Goal: Find specific page/section: Find specific page/section

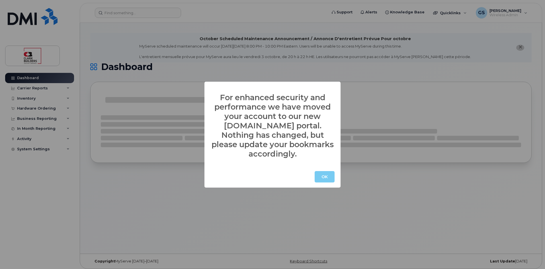
click at [328, 171] on button "OK" at bounding box center [325, 176] width 20 height 11
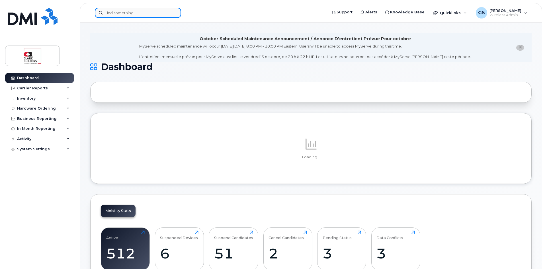
click at [169, 17] on input at bounding box center [138, 13] width 86 height 10
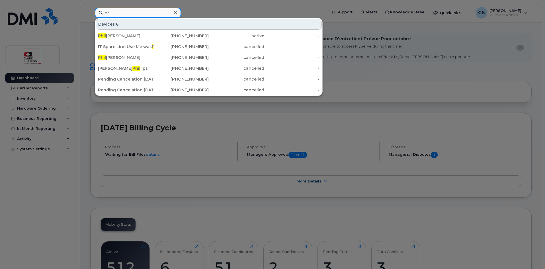
type input "phil"
click at [176, 11] on icon at bounding box center [175, 12] width 3 height 5
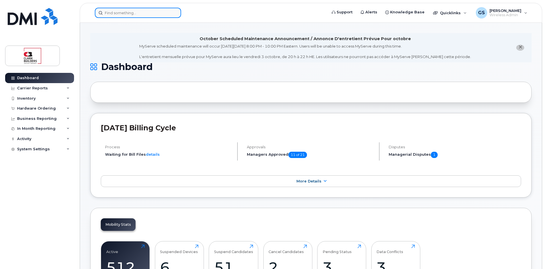
click at [143, 13] on input at bounding box center [138, 13] width 86 height 10
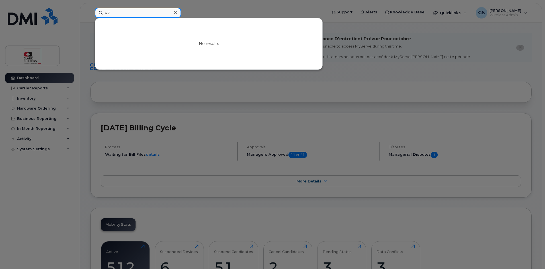
type input "4"
click at [291, 8] on div at bounding box center [272, 134] width 545 height 269
click at [136, 11] on input at bounding box center [138, 13] width 86 height 10
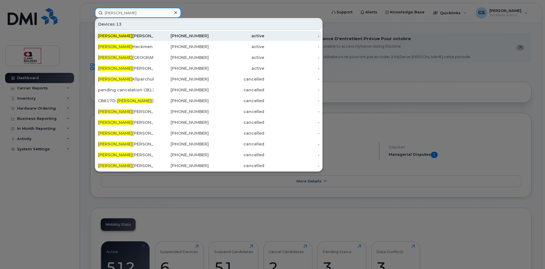
type input "daniel"
click at [111, 38] on div "Daniel Echeverri" at bounding box center [126, 36] width 56 height 6
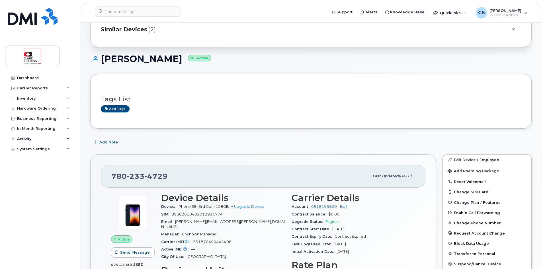
scroll to position [85, 0]
